Goal: Task Accomplishment & Management: Complete application form

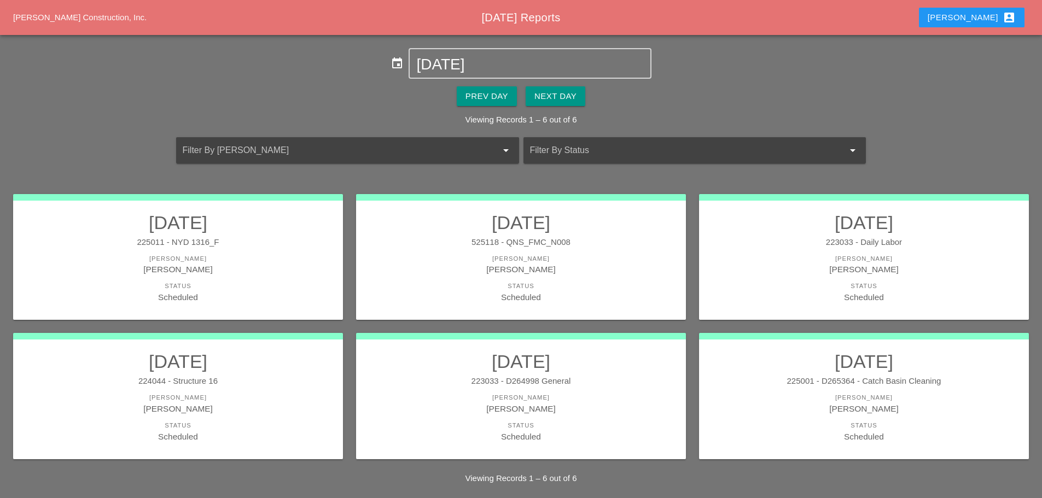
click at [596, 270] on div "[PERSON_NAME]" at bounding box center [521, 269] width 308 height 13
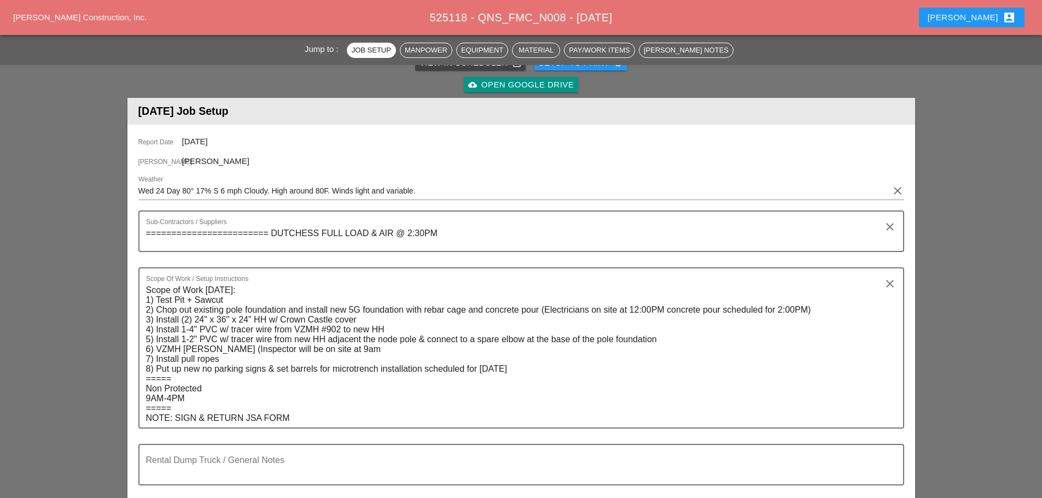
scroll to position [109, 0]
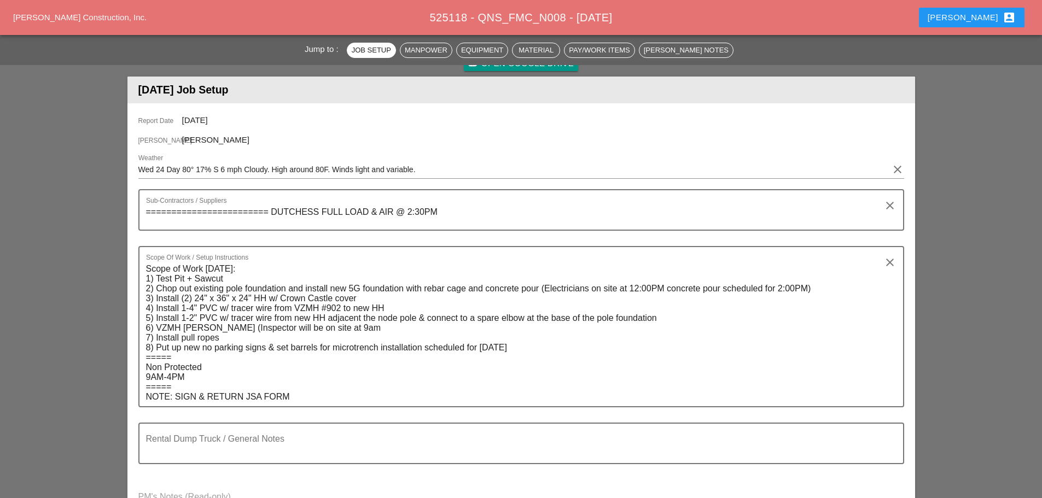
click at [267, 210] on textarea "======================== DUTCHESS FULL LOAD & AIR @ 2:30PM" at bounding box center [517, 216] width 742 height 26
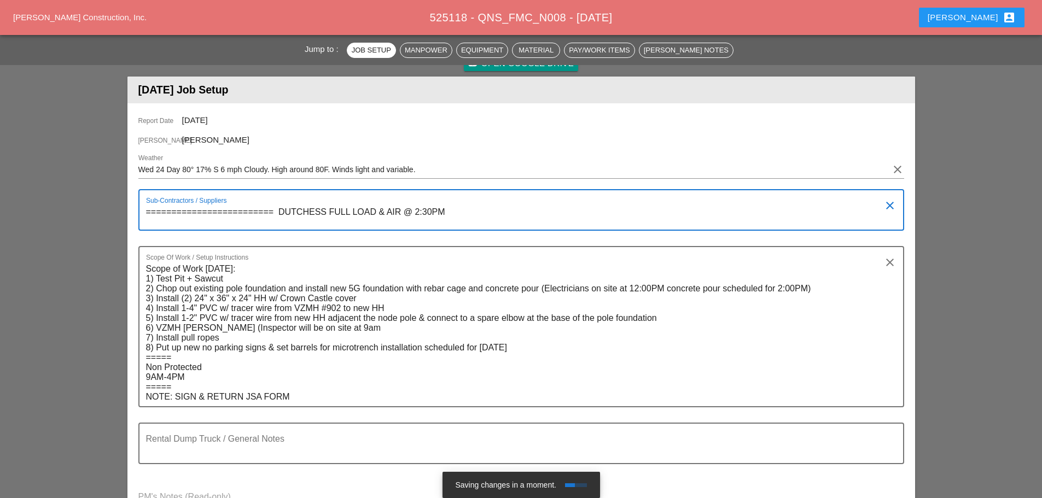
click at [474, 212] on textarea "========================= DUTCHESS FULL LOAD & AIR @ 2:30PM" at bounding box center [517, 216] width 742 height 26
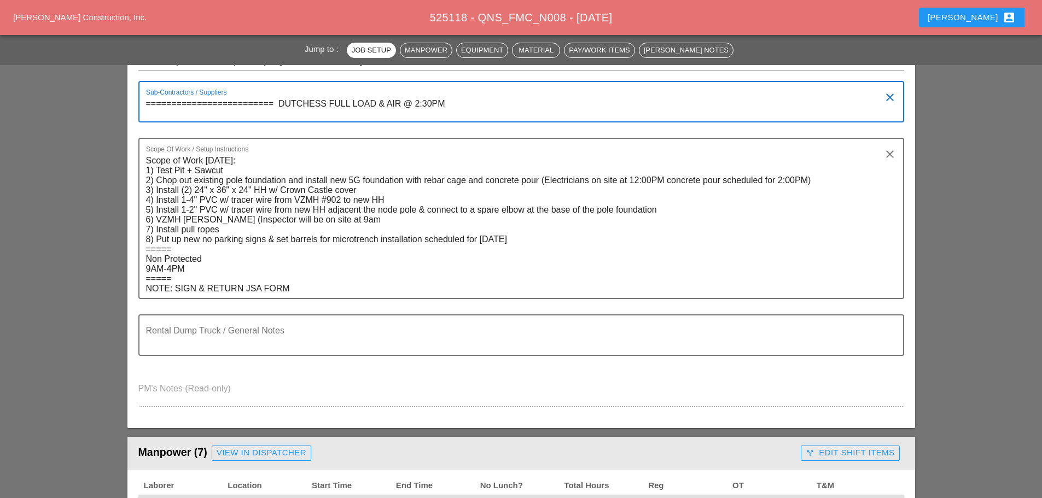
scroll to position [219, 0]
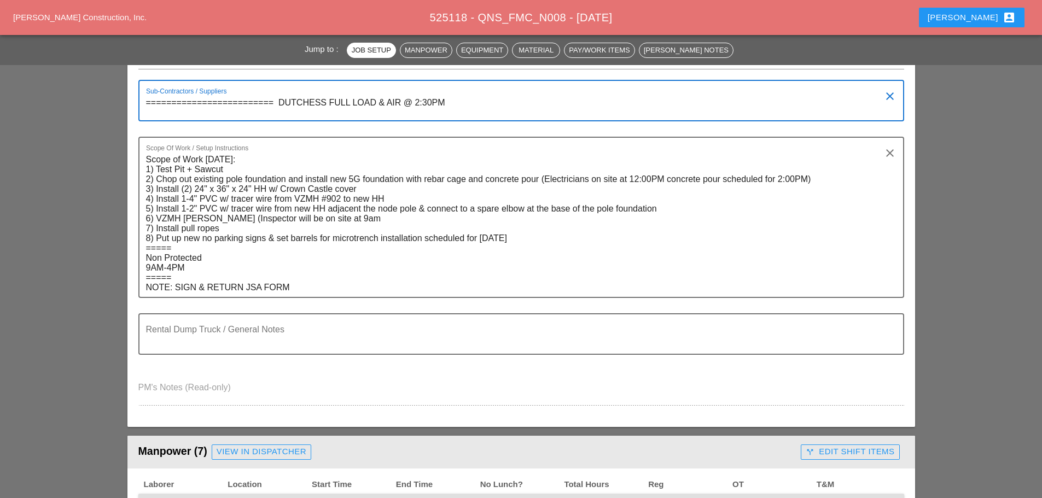
type textarea "========================= DUTCHESS FULL LOAD & AIR @ 2:30PM"
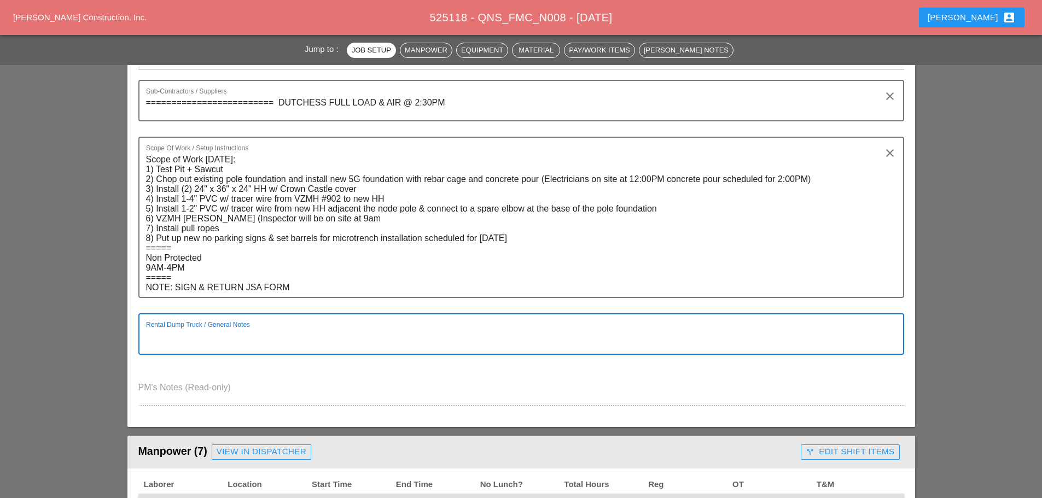
click at [163, 339] on textarea "Rental Dump Truck / General Notes" at bounding box center [517, 341] width 742 height 26
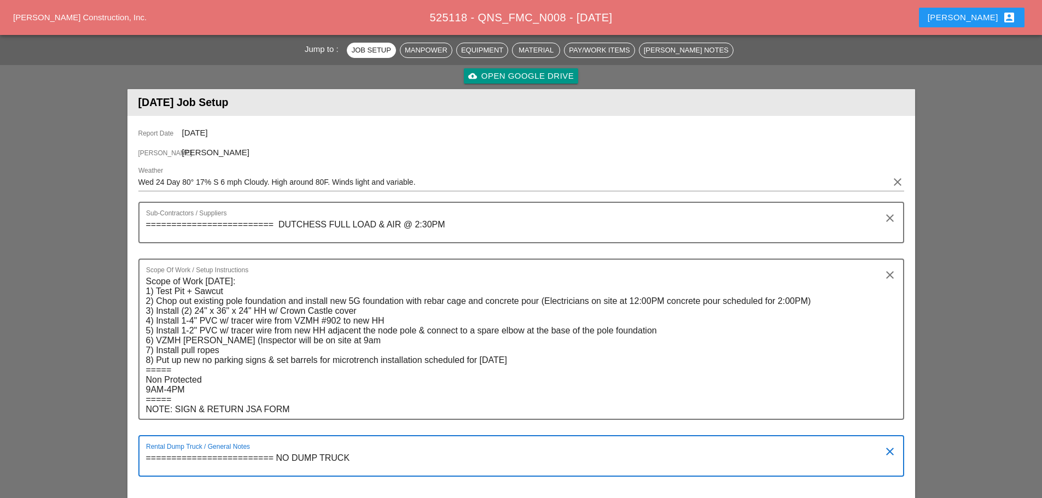
scroll to position [0, 0]
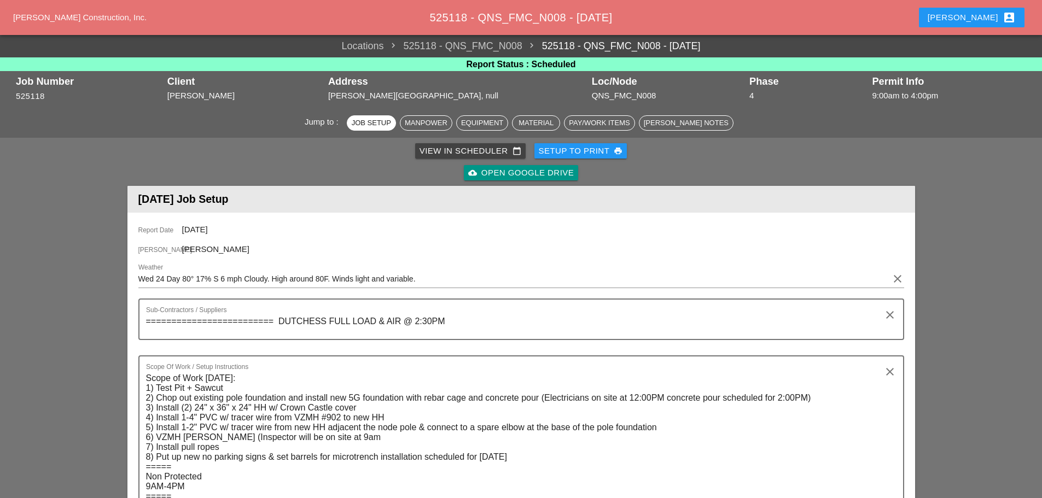
type textarea "========================= NO DUMP TRUCK"
